Goal: Transaction & Acquisition: Book appointment/travel/reservation

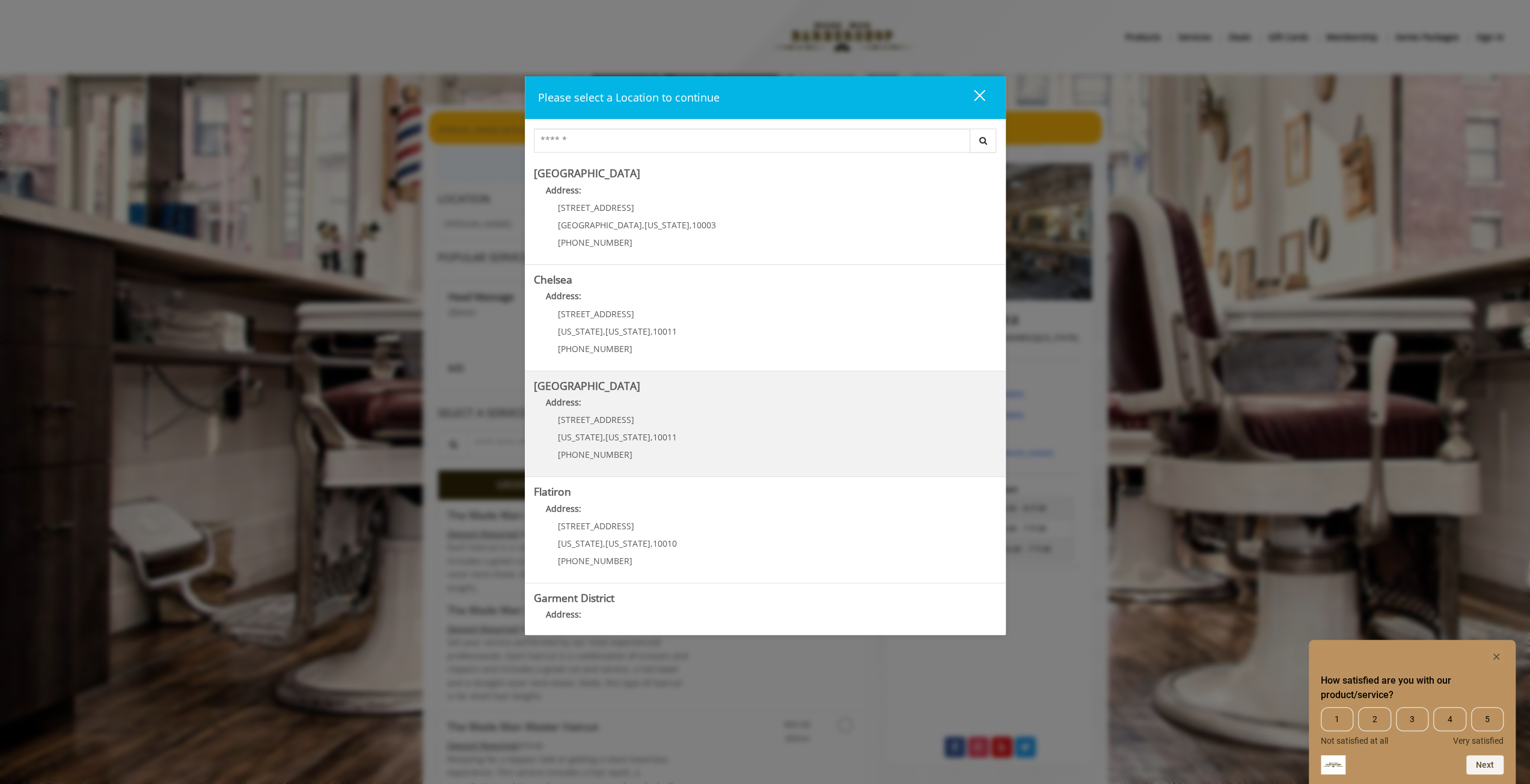
click at [612, 414] on Street "Address:" at bounding box center [765, 405] width 463 height 19
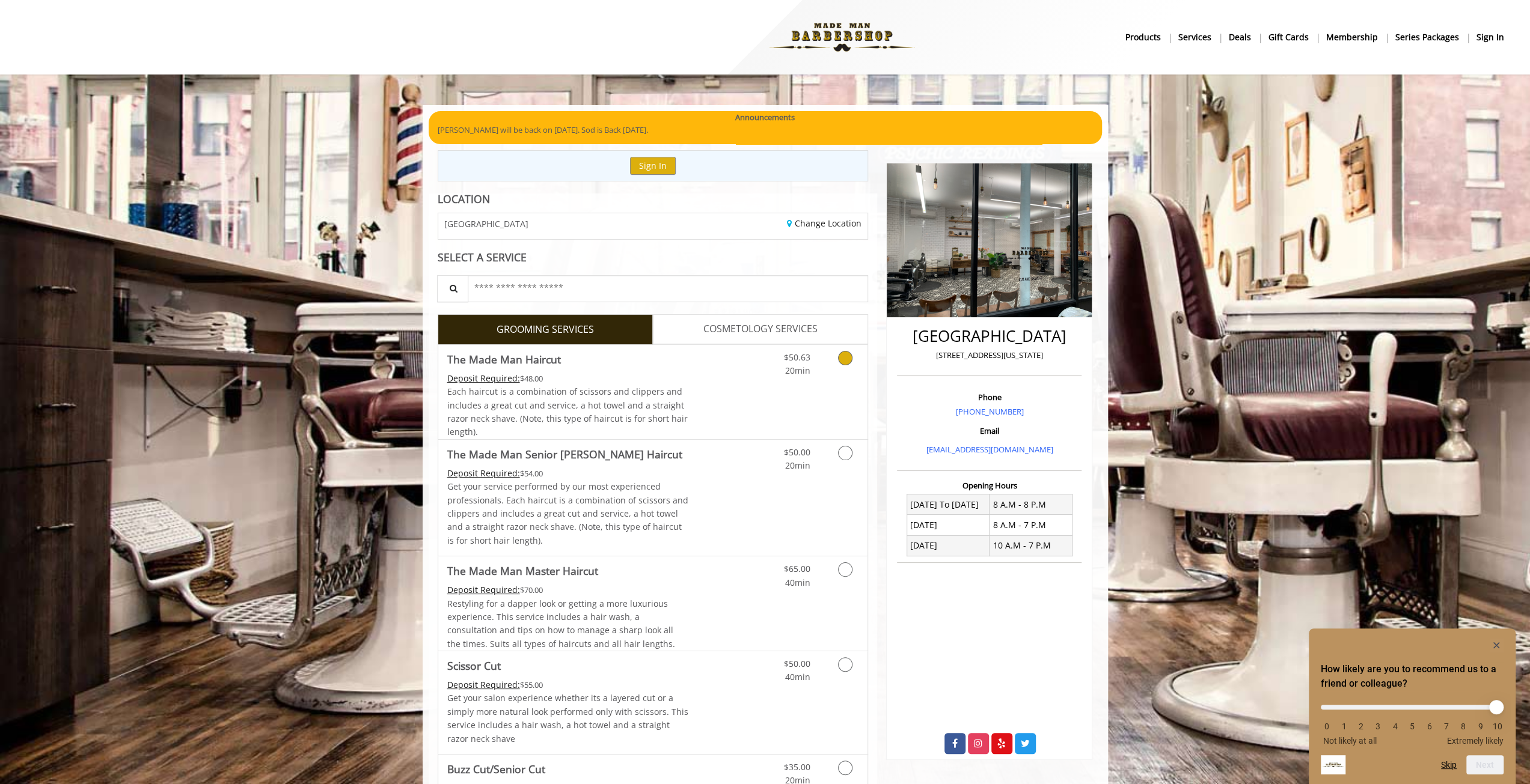
click at [816, 364] on div "$50.63 20min" at bounding box center [784, 361] width 68 height 33
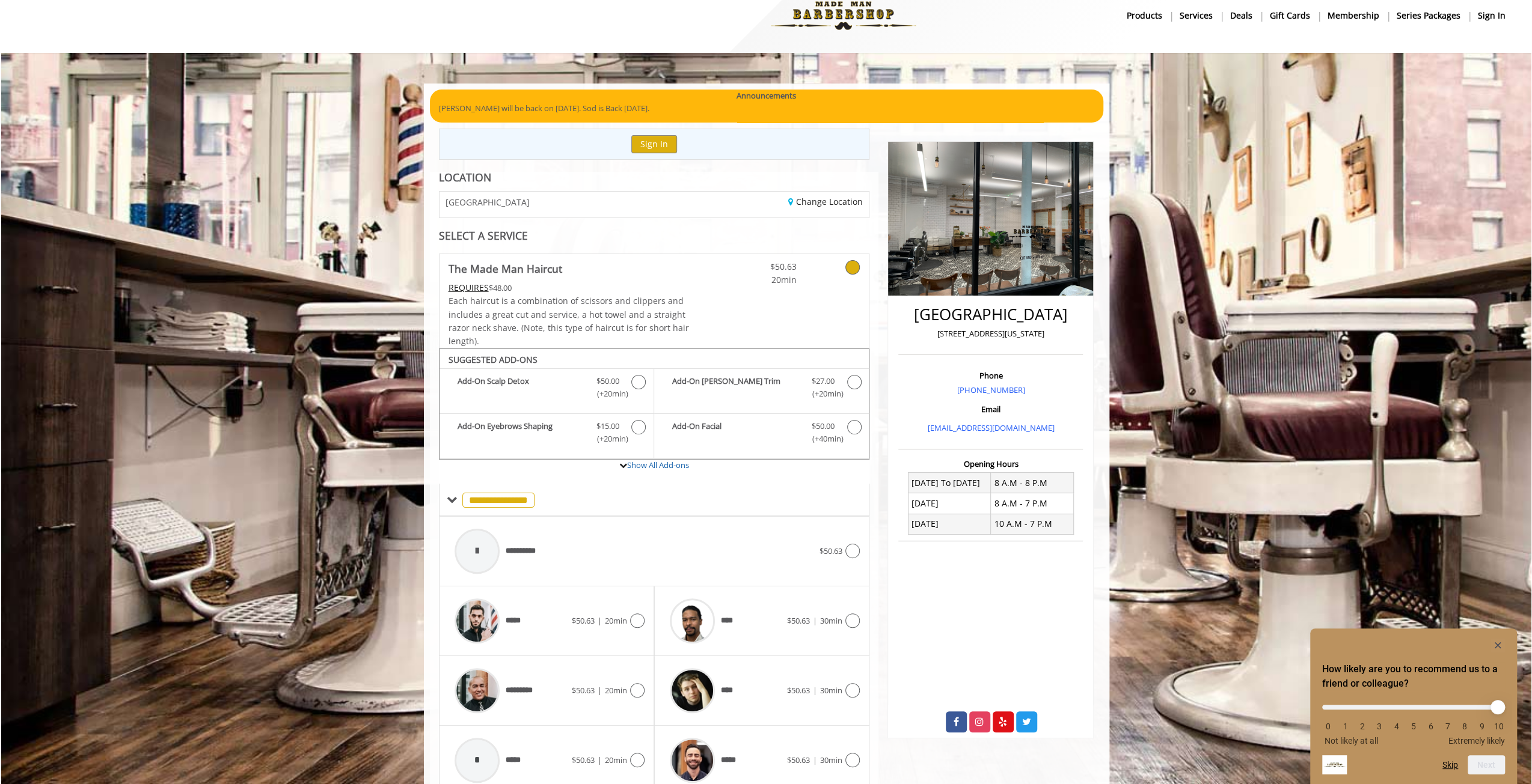
scroll to position [71, 0]
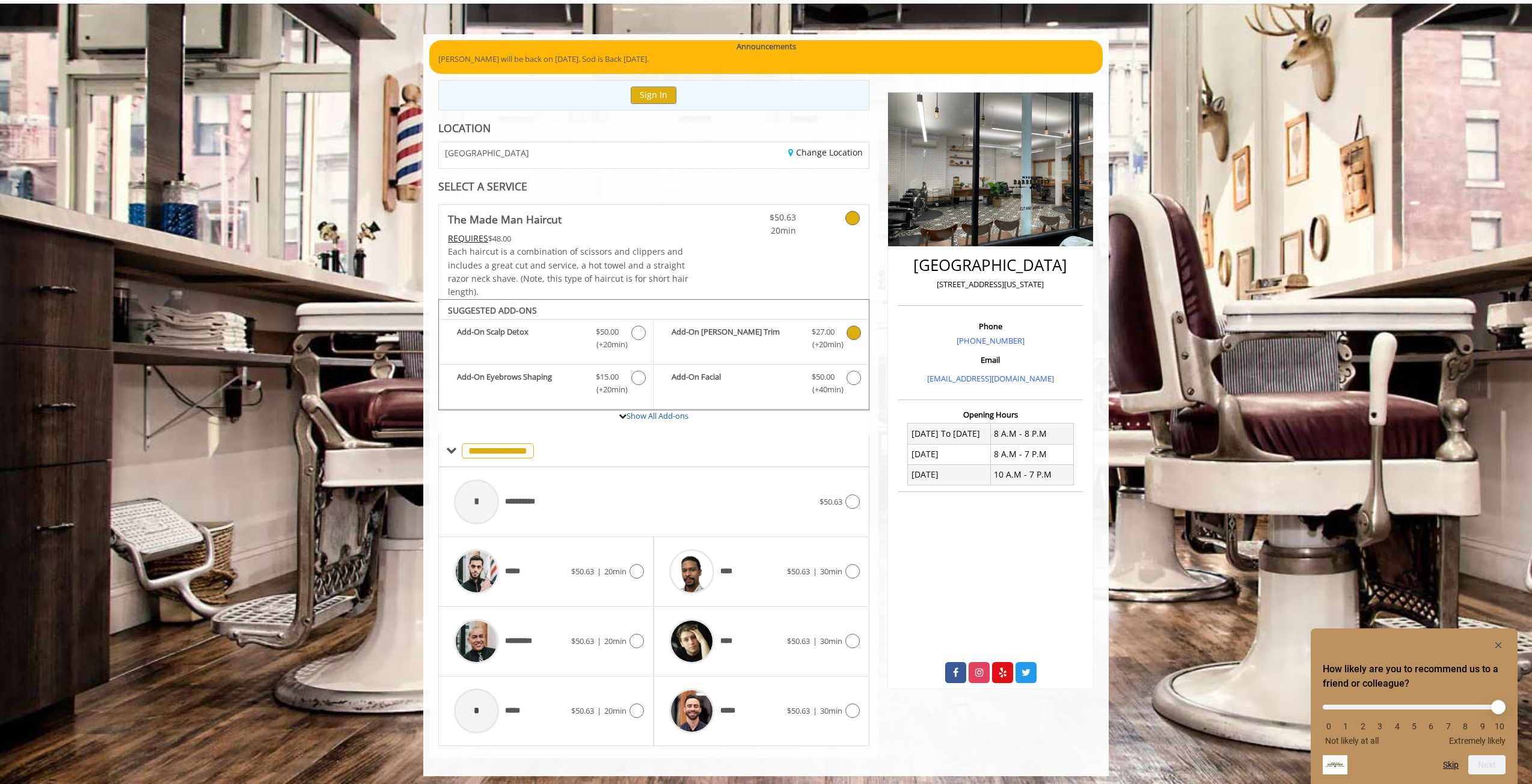
click at [715, 337] on b "Add-On Beard Trim" at bounding box center [735, 338] width 127 height 25
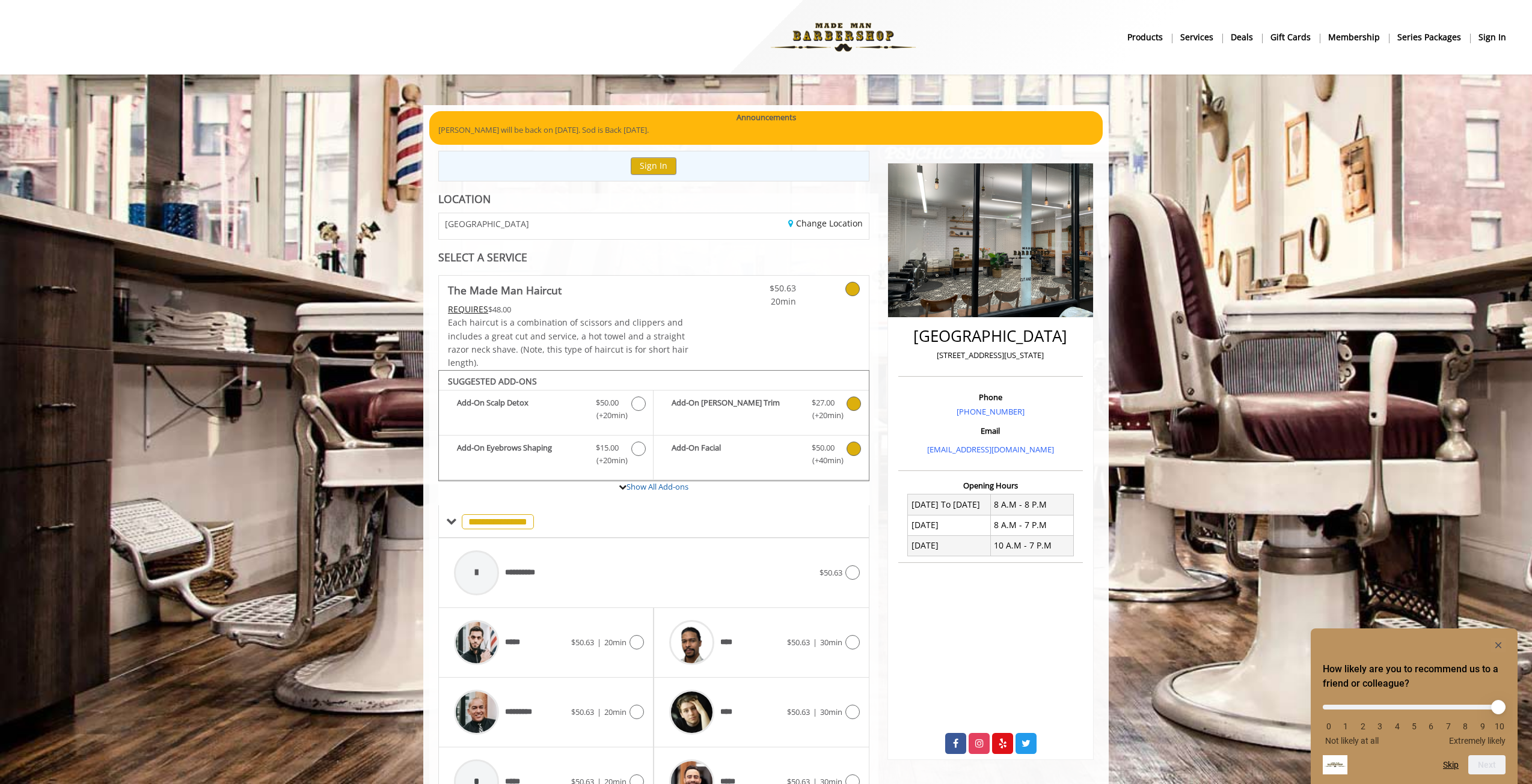
scroll to position [60, 0]
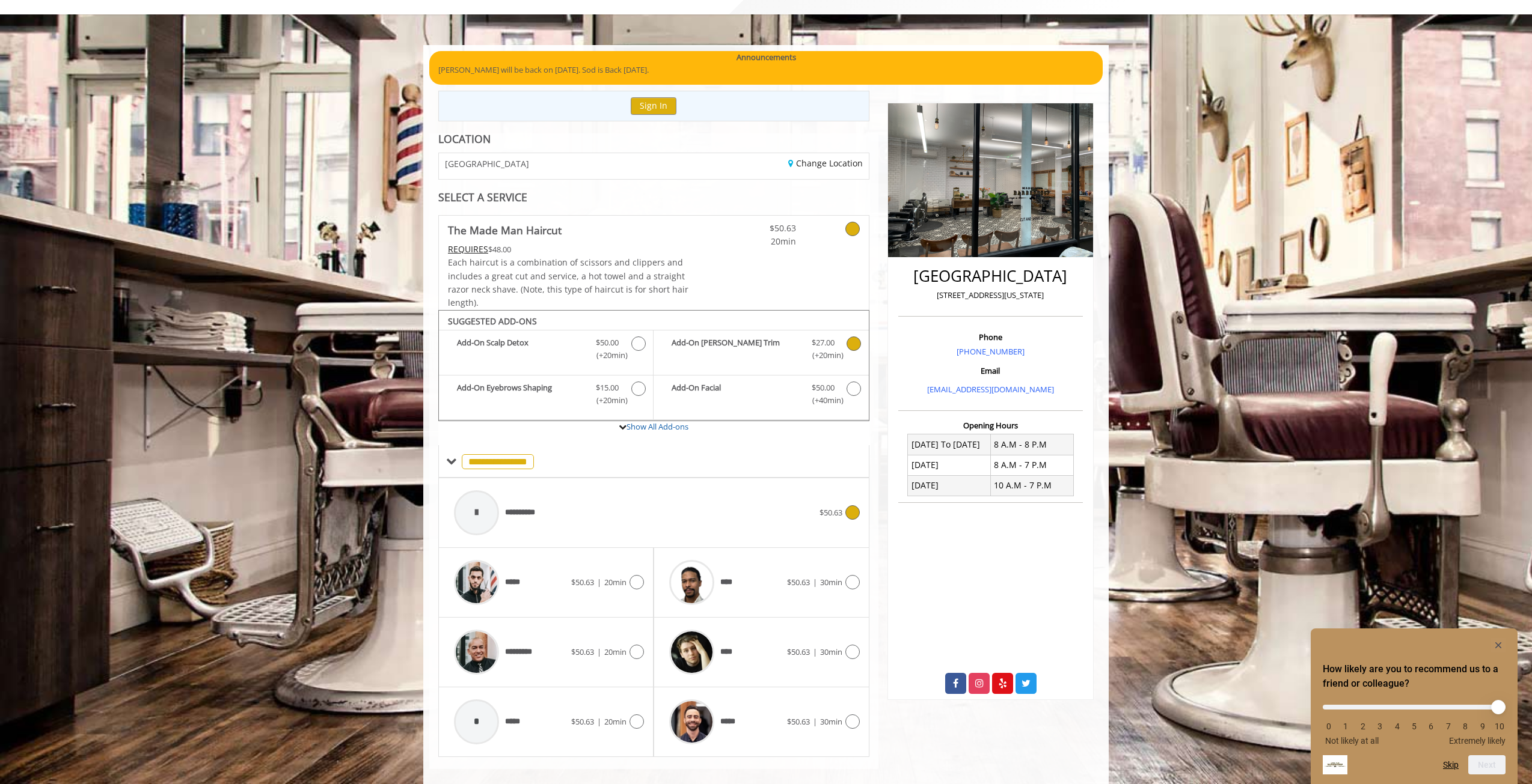
click at [812, 521] on div "**********" at bounding box center [634, 513] width 372 height 57
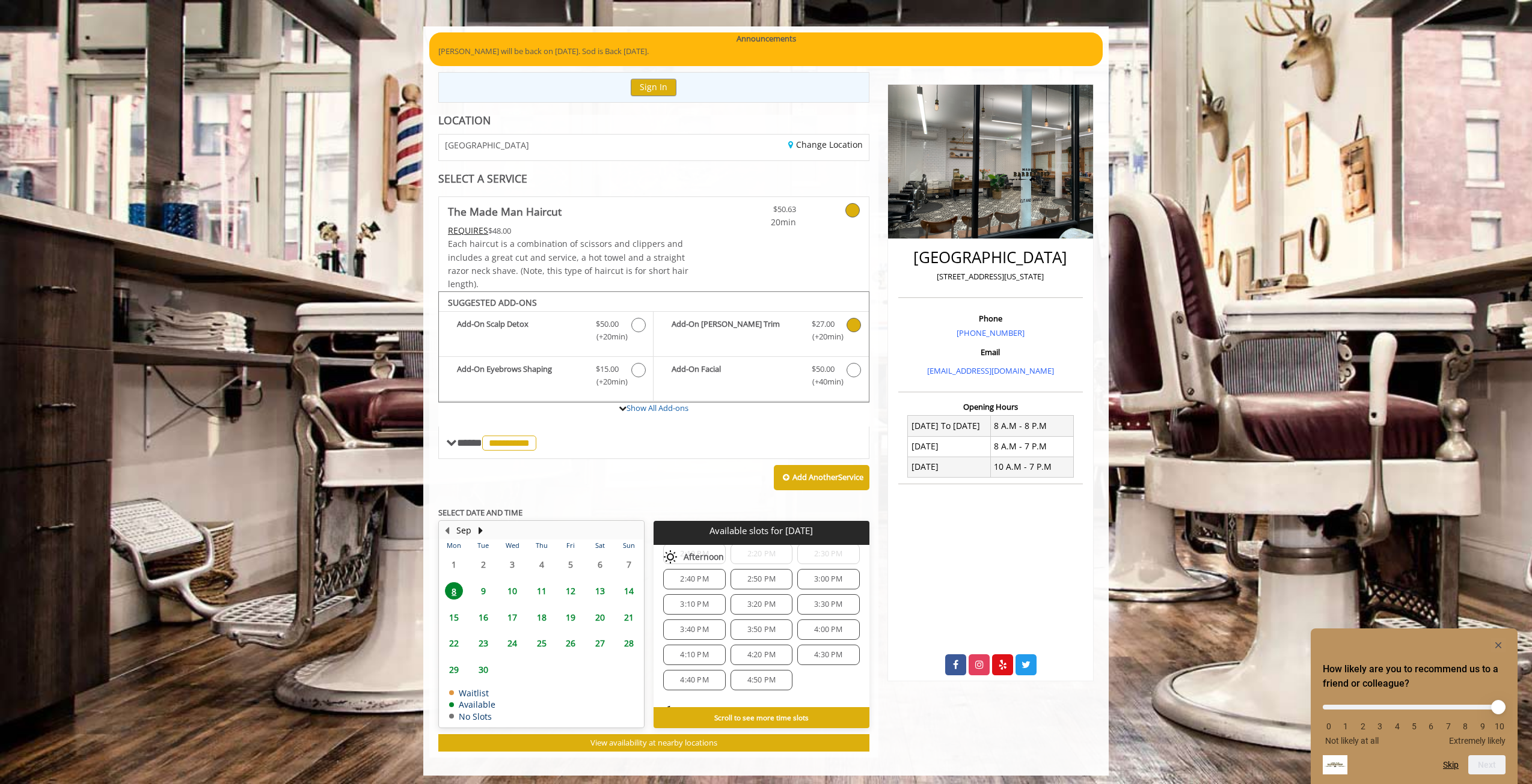
click at [626, 587] on span "14" at bounding box center [629, 591] width 18 height 17
click at [754, 662] on span "5:10 PM" at bounding box center [762, 667] width 28 height 10
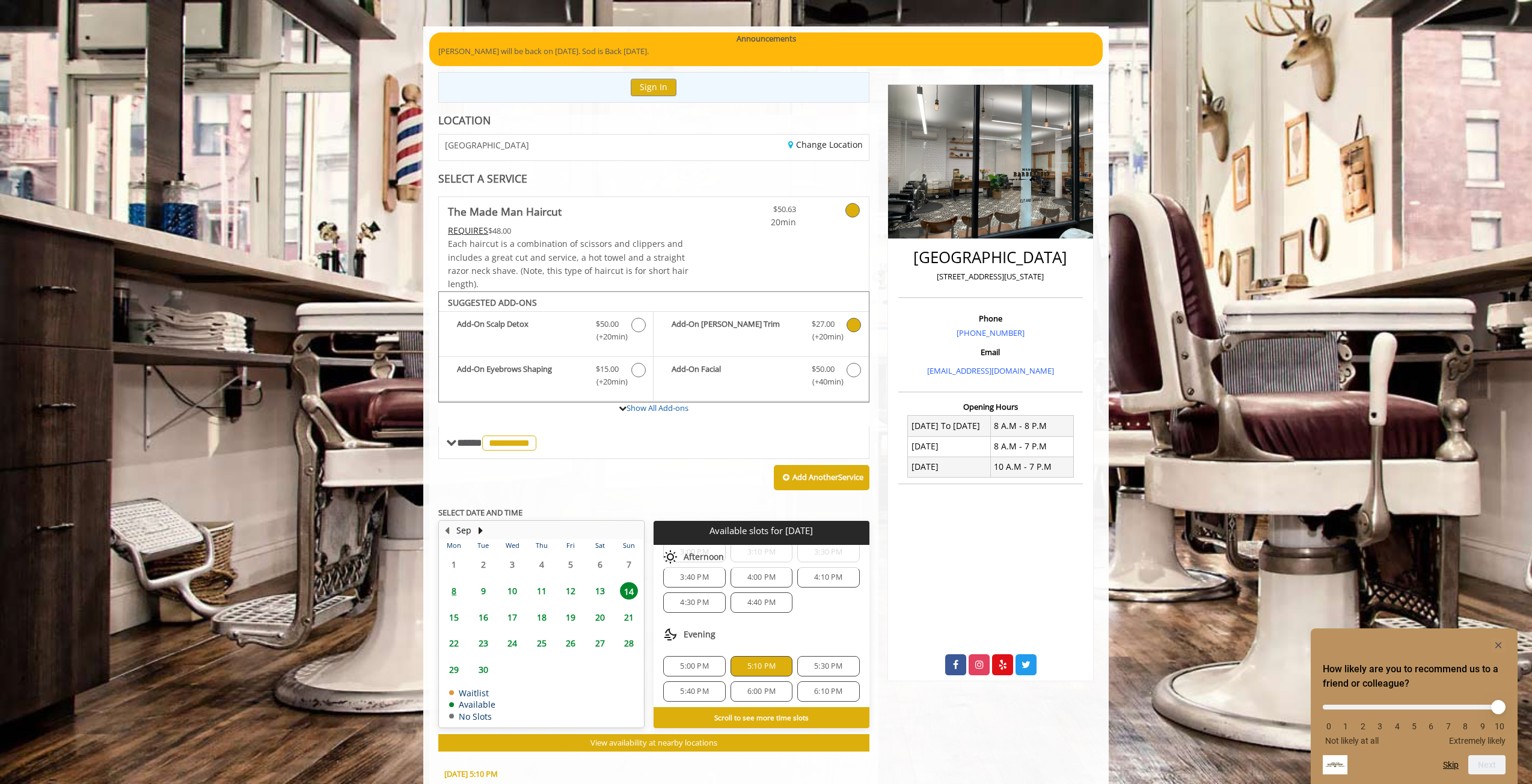
scroll to position [331, 0]
